Goal: Transaction & Acquisition: Obtain resource

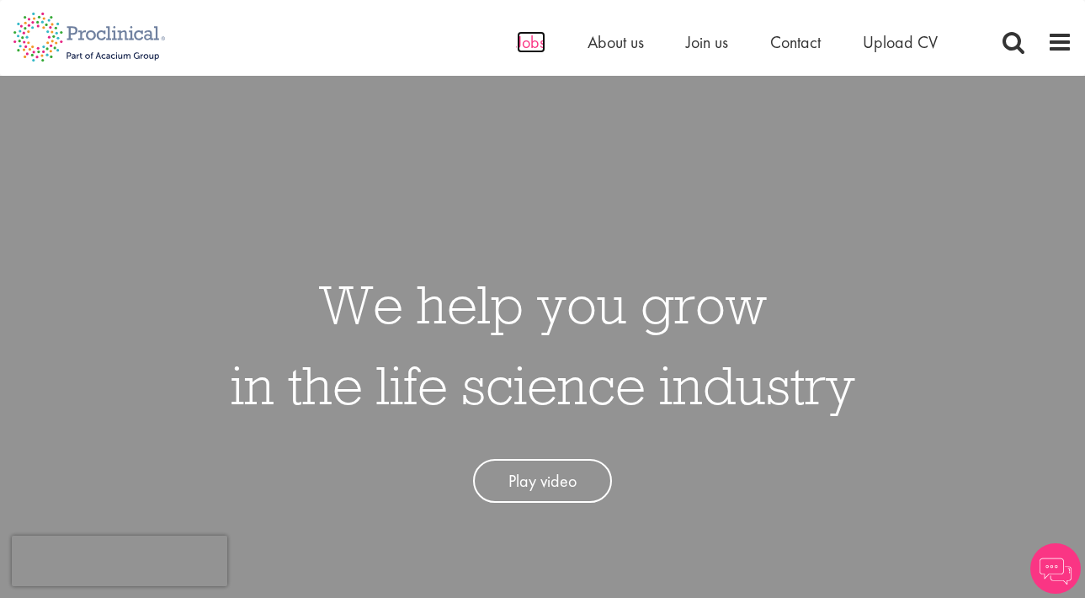
click at [531, 38] on span "Jobs" at bounding box center [531, 42] width 29 height 22
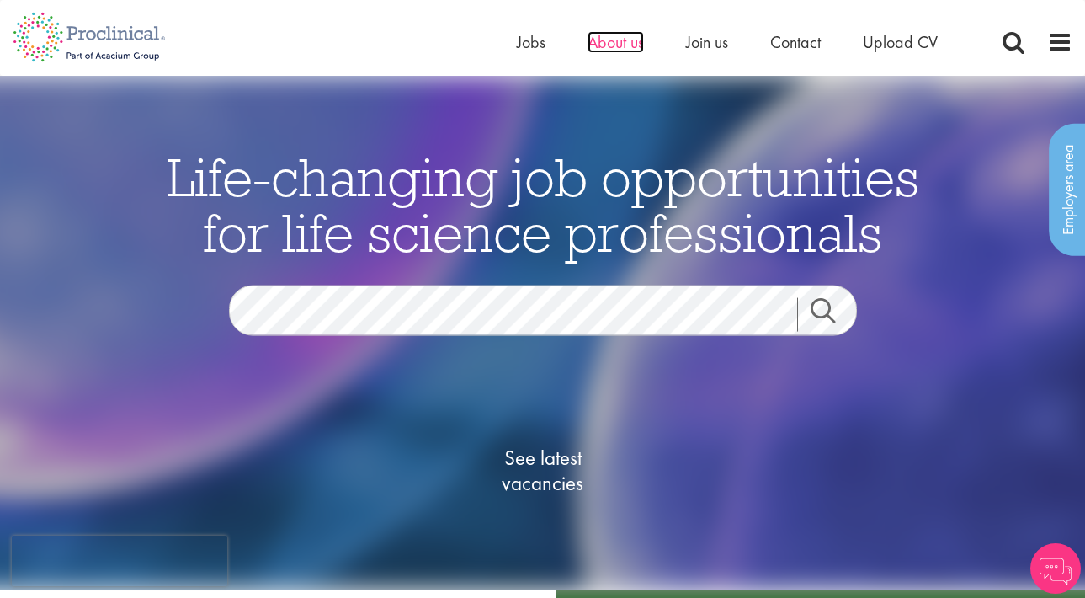
click at [636, 47] on span "About us" at bounding box center [616, 42] width 56 height 22
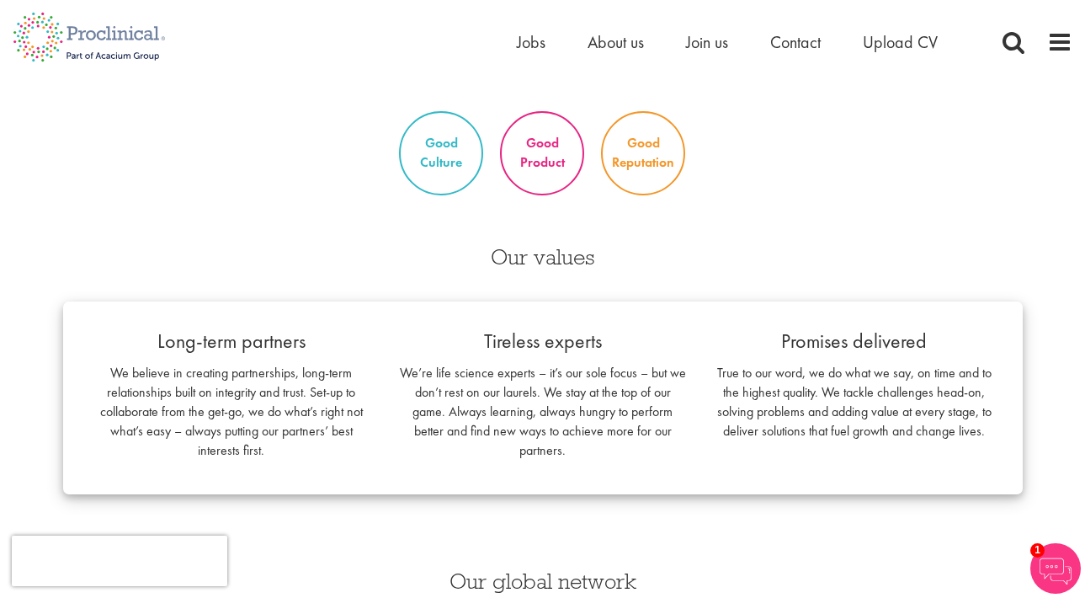
scroll to position [807, 0]
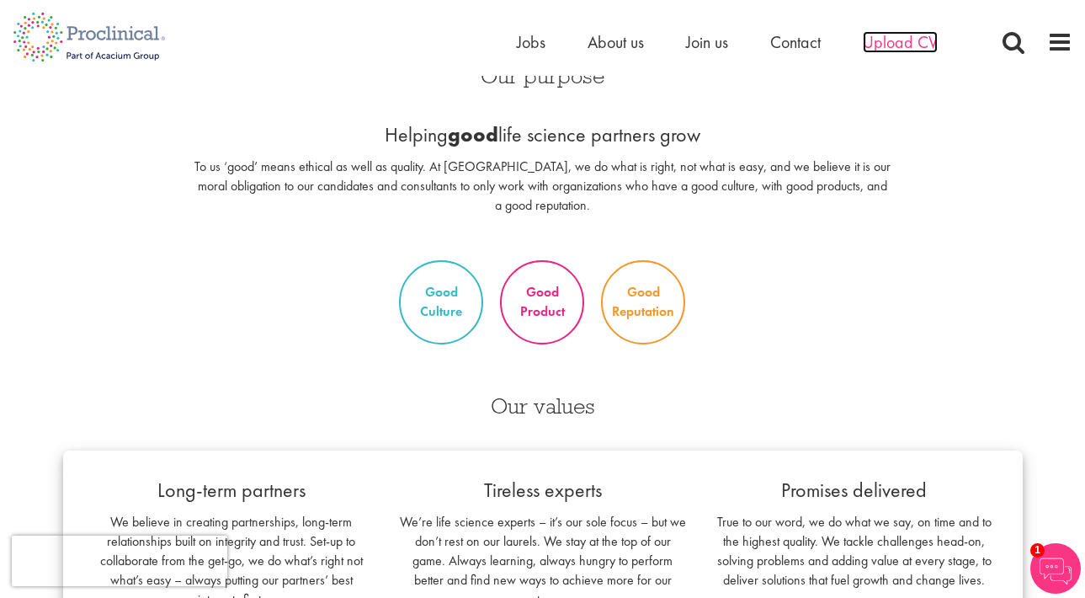
click at [920, 38] on span "Upload CV" at bounding box center [900, 42] width 75 height 22
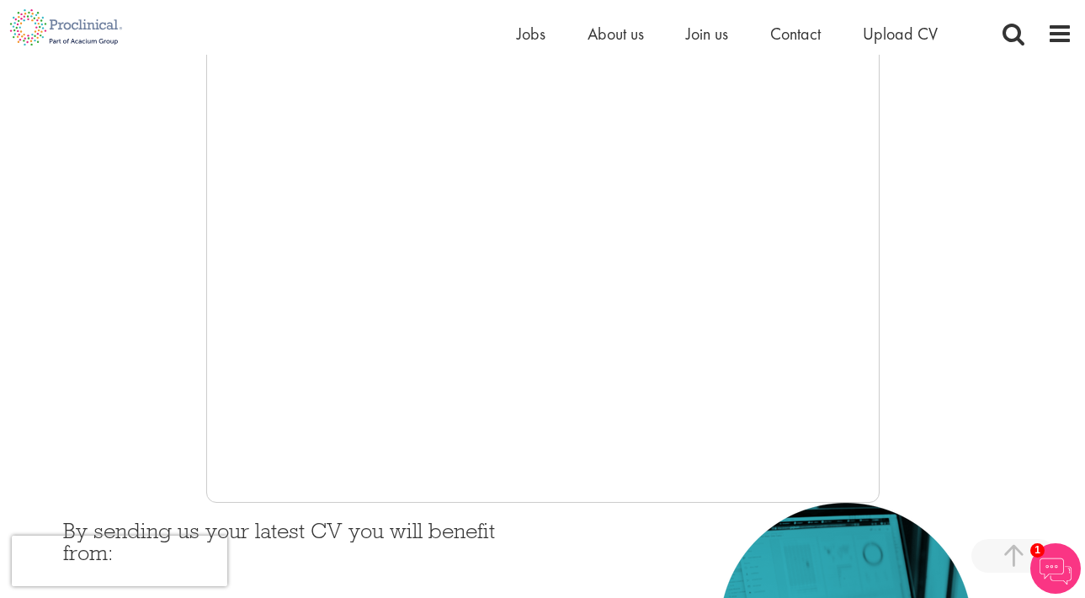
scroll to position [349, 0]
click at [837, 1] on div "Home Jobs About us Join us Contact Upload CV" at bounding box center [536, 27] width 1073 height 55
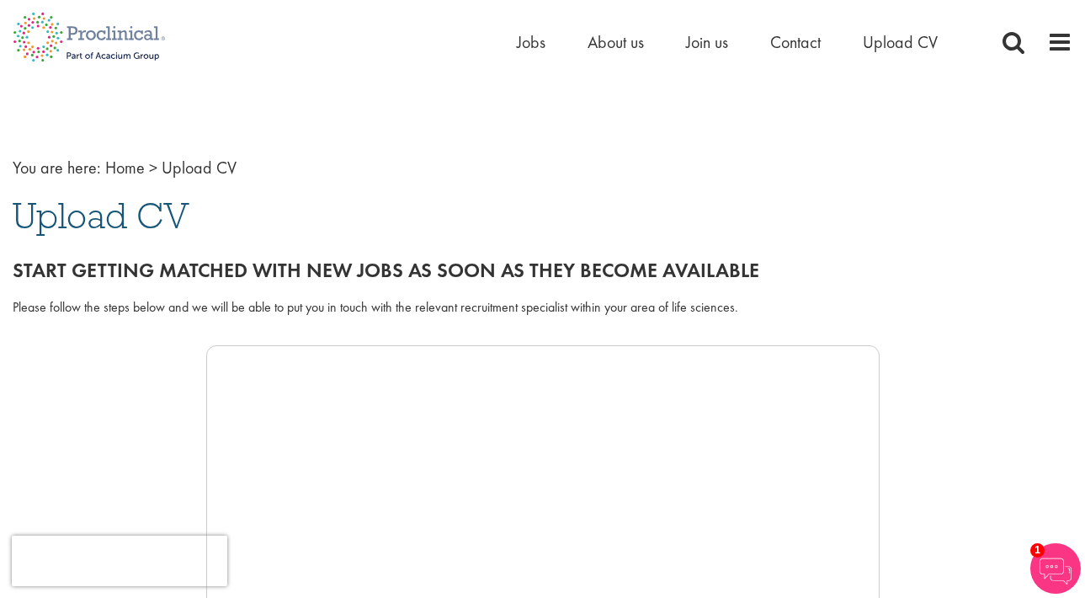
scroll to position [0, 0]
